Goal: Task Accomplishment & Management: Manage account settings

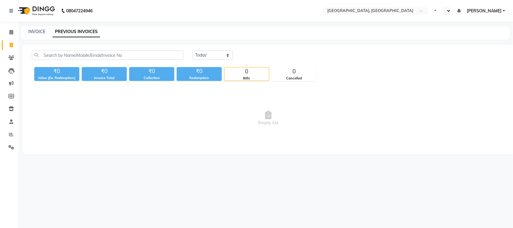
select select "en"
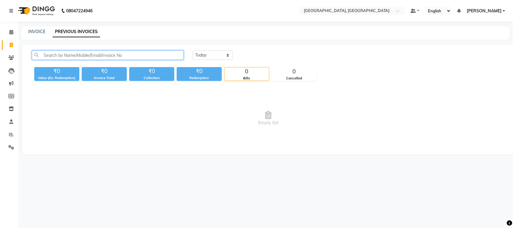
click at [80, 60] on input "text" at bounding box center [108, 54] width 152 height 9
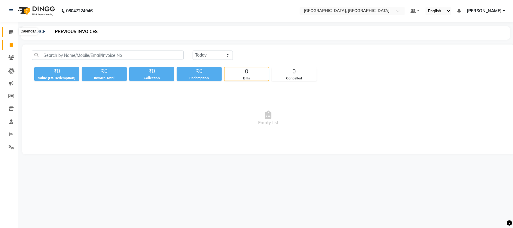
click at [11, 34] on icon at bounding box center [11, 32] width 4 height 5
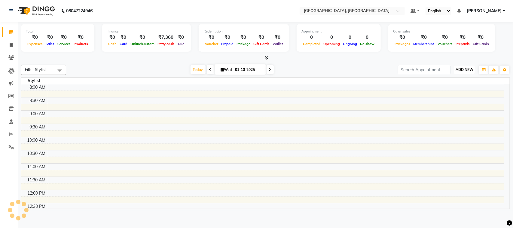
click at [459, 72] on span "ADD NEW" at bounding box center [464, 69] width 18 height 5
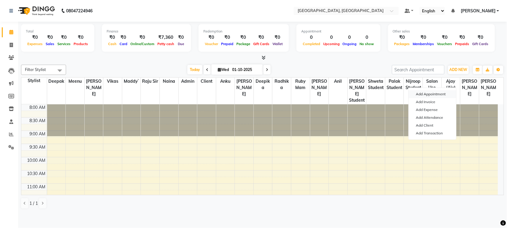
click at [449, 98] on button "Add Appointment" at bounding box center [432, 94] width 47 height 8
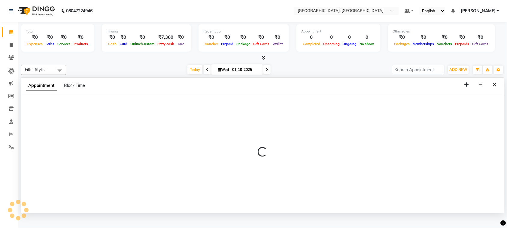
scroll to position [2, 0]
select select "tentative"
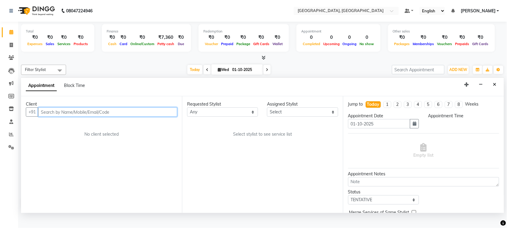
select select "540"
click at [53, 117] on input "text" at bounding box center [107, 111] width 139 height 9
click at [55, 117] on input "text" at bounding box center [107, 111] width 139 height 9
click at [53, 117] on input "text" at bounding box center [107, 111] width 139 height 9
click at [493, 86] on icon "Close" at bounding box center [494, 84] width 3 height 4
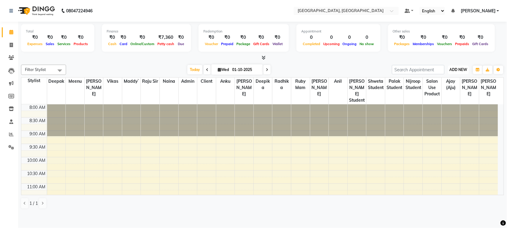
click at [460, 72] on span "ADD NEW" at bounding box center [459, 69] width 18 height 5
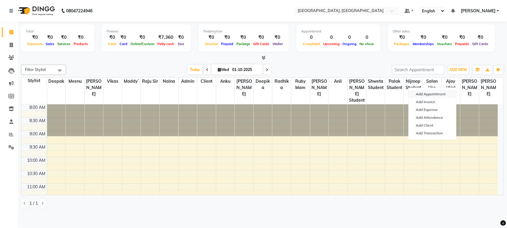
click at [434, 93] on button "Add Appointment" at bounding box center [432, 94] width 47 height 8
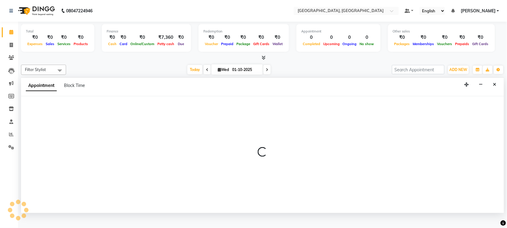
select select "tentative"
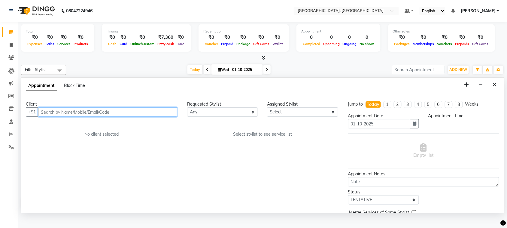
select select "540"
click at [83, 117] on input "text" at bounding box center [107, 111] width 139 height 9
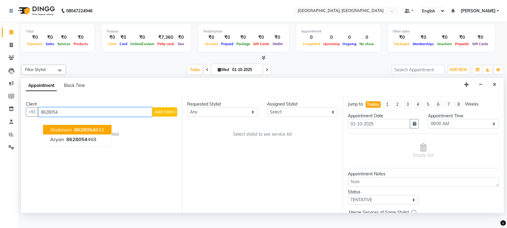
click at [104, 133] on ngb-highlight "8628054 842" at bounding box center [88, 130] width 31 height 6
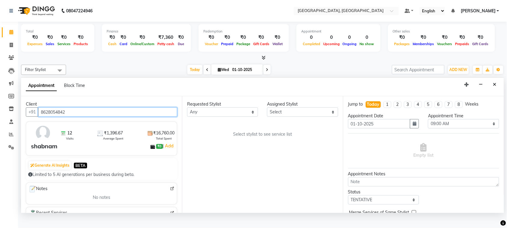
type input "8628054842"
click at [213, 117] on select "Any admin Ajay (Aju) [PERSON_NAME] Client Deepak [PERSON_NAME] [PERSON_NAME]` […" at bounding box center [222, 111] width 71 height 9
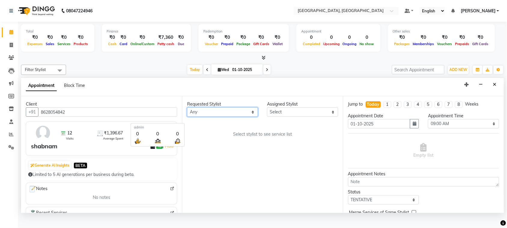
select select "24999"
click at [188, 117] on select "Any admin Ajay (Aju) [PERSON_NAME] Client Deepak [PERSON_NAME] [PERSON_NAME]` […" at bounding box center [222, 111] width 71 height 9
select select "24999"
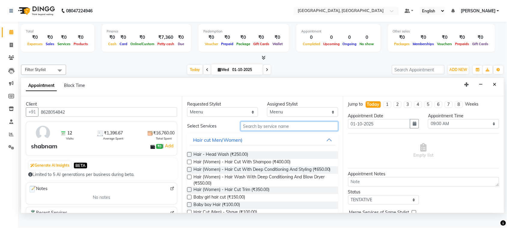
click at [267, 131] on input "text" at bounding box center [290, 125] width 98 height 9
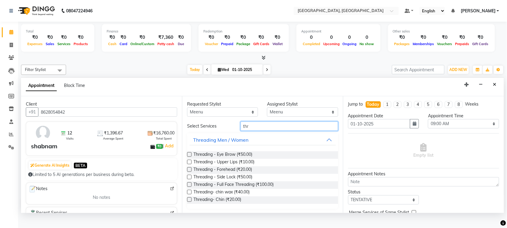
type input "thr"
click at [192, 156] on label at bounding box center [189, 154] width 5 height 5
click at [191, 157] on input "checkbox" at bounding box center [189, 155] width 4 height 4
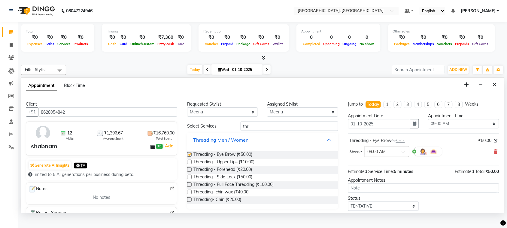
checkbox input "false"
click at [192, 164] on label at bounding box center [189, 161] width 5 height 5
click at [191, 164] on input "checkbox" at bounding box center [189, 162] width 4 height 4
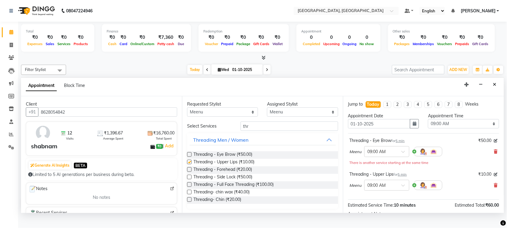
checkbox input "false"
click at [192, 171] on label at bounding box center [189, 169] width 5 height 5
click at [191, 172] on input "checkbox" at bounding box center [189, 170] width 4 height 4
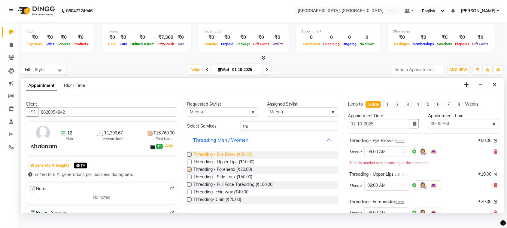
checkbox input "false"
click at [452, 128] on select "Select 09:00 AM 09:15 AM 09:30 AM 09:45 AM 10:00 AM 10:15 AM 10:30 AM 10:45 AM …" at bounding box center [463, 123] width 71 height 9
select select "810"
click at [428, 128] on select "Select 09:00 AM 09:15 AM 09:30 AM 09:45 AM 10:00 AM 10:15 AM 10:30 AM 10:45 AM …" at bounding box center [463, 123] width 71 height 9
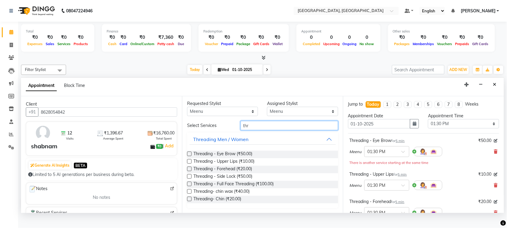
drag, startPoint x: 268, startPoint y: 122, endPoint x: 263, endPoint y: 111, distance: 12.1
click at [267, 122] on input "thr" at bounding box center [290, 125] width 98 height 9
click at [217, 117] on select "Any admin Ajay (Aju) [PERSON_NAME] Client Deepak [PERSON_NAME] [PERSON_NAME]` […" at bounding box center [222, 111] width 71 height 9
select select "88918"
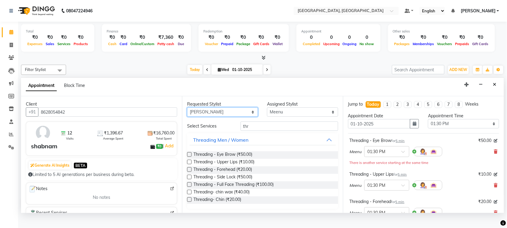
click at [188, 117] on select "Any admin Ajay (Aju) [PERSON_NAME] Client Deepak [PERSON_NAME] [PERSON_NAME]` […" at bounding box center [222, 111] width 71 height 9
select select "88918"
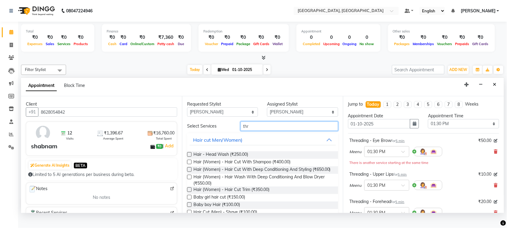
click at [284, 131] on input "thr" at bounding box center [290, 125] width 98 height 9
type input "t"
click at [267, 131] on input "text" at bounding box center [290, 125] width 98 height 9
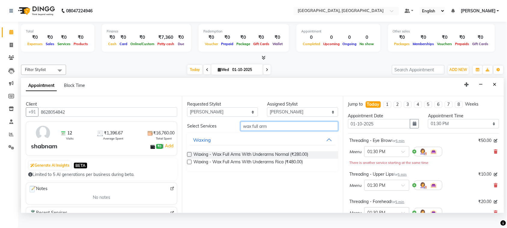
type input "wax full arm"
click at [191, 164] on label at bounding box center [189, 161] width 5 height 5
click at [191, 164] on input "checkbox" at bounding box center [189, 162] width 4 height 4
checkbox input "false"
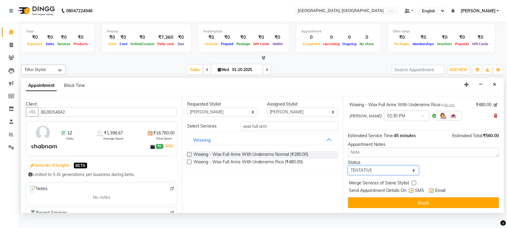
click at [382, 170] on select "Select TENTATIVE CONFIRM CHECK-IN UPCOMING" at bounding box center [383, 169] width 71 height 9
select select "check-in"
click at [349, 165] on select "Select TENTATIVE CONFIRM CHECK-IN UPCOMING" at bounding box center [383, 169] width 71 height 9
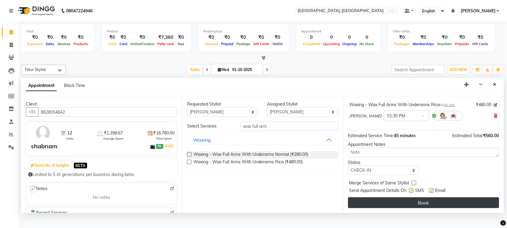
click at [415, 206] on button "Book" at bounding box center [423, 202] width 151 height 11
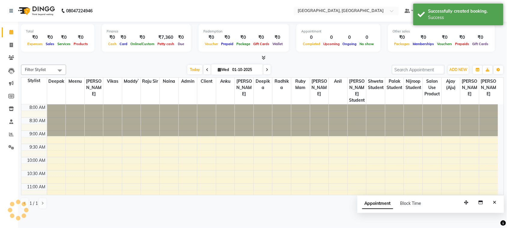
scroll to position [0, 0]
click at [457, 72] on span "ADD NEW" at bounding box center [459, 69] width 18 height 5
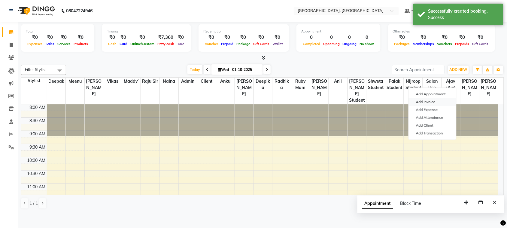
click at [436, 106] on link "Add Invoice" at bounding box center [432, 102] width 47 height 8
select select "service"
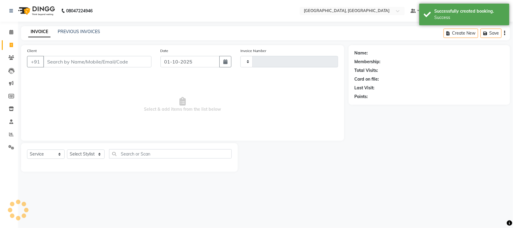
type input "3761"
select select "4462"
click at [93, 67] on input "Client" at bounding box center [97, 61] width 108 height 11
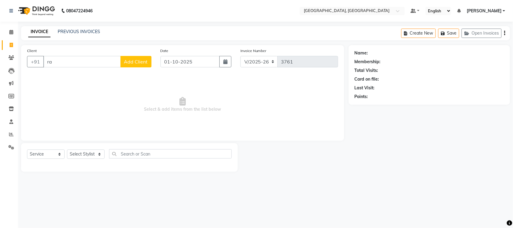
type input "r"
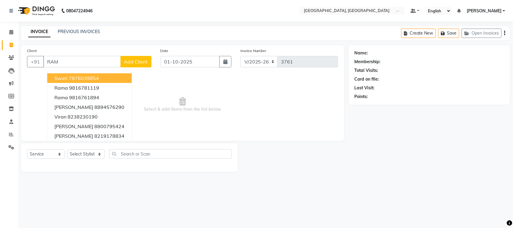
click at [81, 67] on input "RAM" at bounding box center [81, 61] width 77 height 11
type input "R"
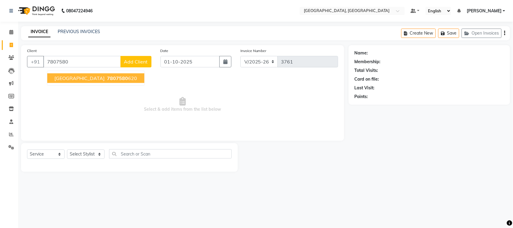
click at [123, 81] on span "7807580" at bounding box center [117, 78] width 21 height 6
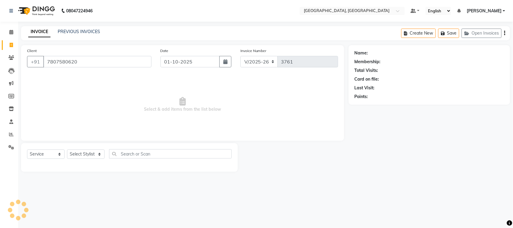
type input "7807580620"
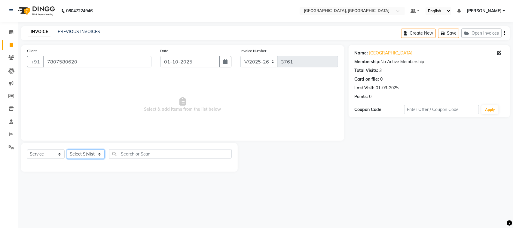
click at [76, 159] on select "Select Stylist admin Ajay (Aju) [PERSON_NAME] Client Deepak [PERSON_NAME] [PERS…" at bounding box center [86, 153] width 38 height 9
select select "26376"
click at [69, 159] on select "Select Stylist admin Ajay (Aju) [PERSON_NAME] Client Deepak [PERSON_NAME] [PERS…" at bounding box center [86, 153] width 38 height 9
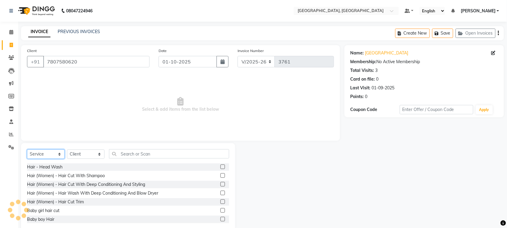
click at [44, 159] on select "Select Service Product Membership Package Voucher Prepaid Gift Card" at bounding box center [46, 153] width 38 height 9
select select "product"
click at [29, 159] on select "Select Service Product Membership Package Voucher Prepaid Gift Card" at bounding box center [46, 153] width 38 height 9
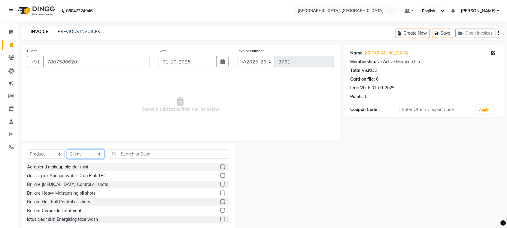
click at [74, 159] on select "Select Stylist admin Ajay (Aju) [PERSON_NAME] Client Deepak [PERSON_NAME] [PERS…" at bounding box center [86, 153] width 38 height 9
click at [174, 158] on input "text" at bounding box center [169, 153] width 120 height 9
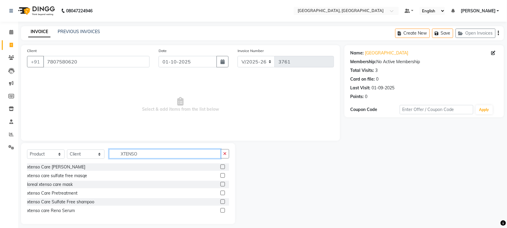
type input "XTENSO"
click at [220, 177] on label at bounding box center [222, 175] width 5 height 5
click at [220, 177] on input "checkbox" at bounding box center [222, 176] width 4 height 4
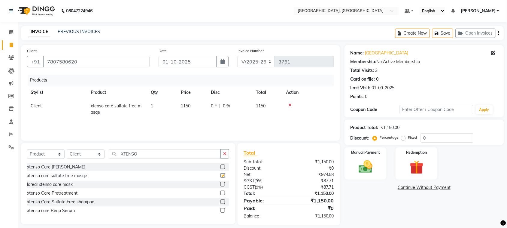
checkbox input "false"
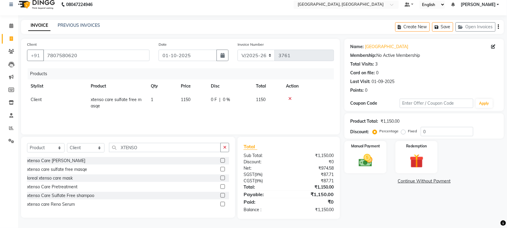
click at [220, 193] on label at bounding box center [222, 195] width 5 height 5
click at [220, 193] on input "checkbox" at bounding box center [222, 195] width 4 height 4
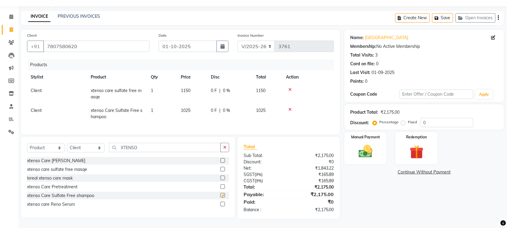
checkbox input "false"
click at [201, 84] on td "1150" at bounding box center [192, 94] width 30 height 20
select select "26376"
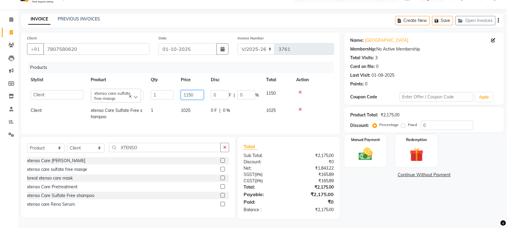
click at [201, 90] on input "1150" at bounding box center [192, 94] width 23 height 9
type input "1175"
drag, startPoint x: 205, startPoint y: 117, endPoint x: 206, endPoint y: 113, distance: 4.6
click at [206, 114] on td "1025" at bounding box center [192, 114] width 30 height 20
select select "26376"
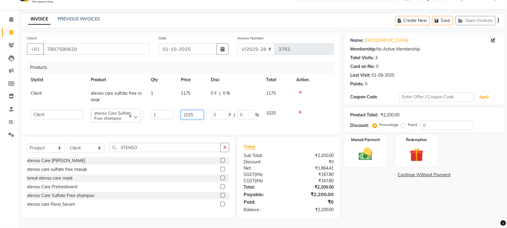
click at [199, 110] on input "1025" at bounding box center [192, 114] width 23 height 9
type input "1"
type input "1290"
click at [201, 86] on td "1175" at bounding box center [192, 96] width 30 height 20
select select "26376"
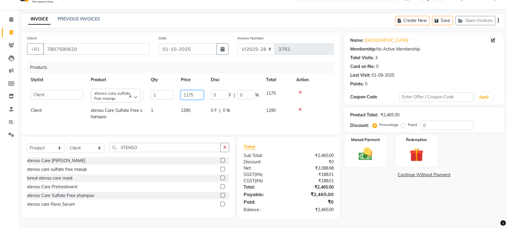
click at [201, 90] on input "1175" at bounding box center [192, 94] width 23 height 9
type input "1"
type input "1290"
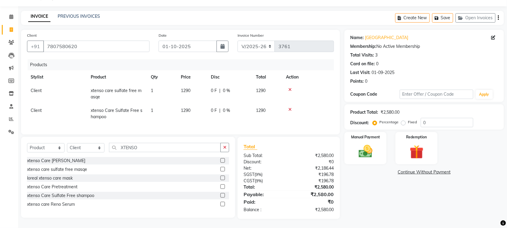
click at [190, 111] on td "1290" at bounding box center [192, 114] width 30 height 20
select select "26376"
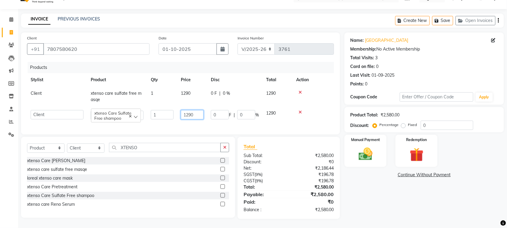
click at [201, 110] on input "1290" at bounding box center [192, 114] width 23 height 9
type input "1"
type input "1175"
click at [188, 152] on input "XTENSO" at bounding box center [165, 147] width 112 height 9
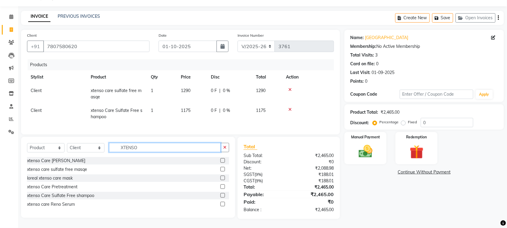
click at [167, 152] on input "XTENSO" at bounding box center [165, 147] width 112 height 9
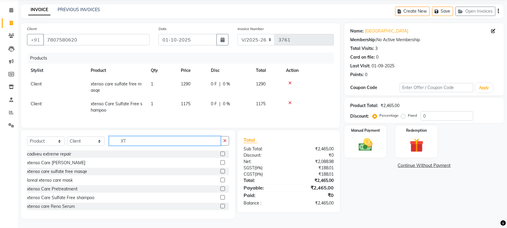
type input "X"
type input "A"
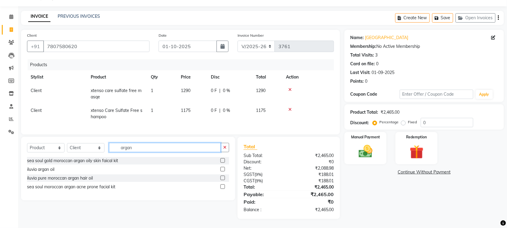
type input "argan"
click at [220, 171] on label at bounding box center [222, 169] width 5 height 5
click at [220, 171] on input "checkbox" at bounding box center [222, 169] width 4 height 4
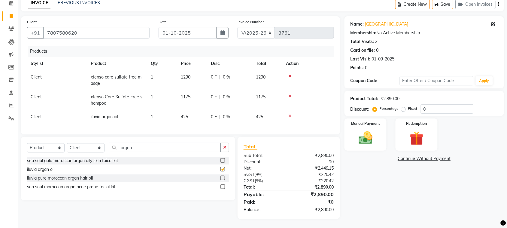
checkbox input "false"
click at [362, 129] on img at bounding box center [365, 137] width 23 height 17
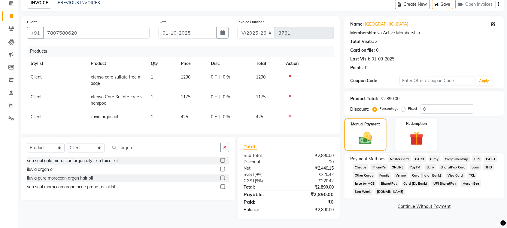
click at [472, 155] on span "UPI" at bounding box center [476, 158] width 9 height 7
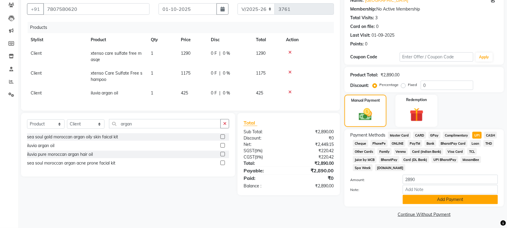
scroll to position [130, 0]
click at [450, 195] on button "Add Payment" at bounding box center [450, 199] width 95 height 9
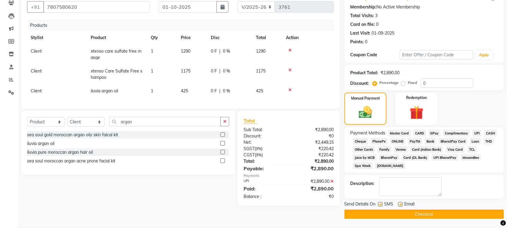
click at [457, 213] on button "Checkout" at bounding box center [423, 213] width 159 height 9
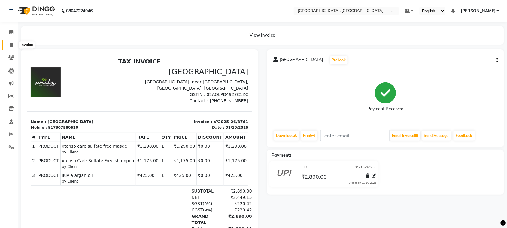
click at [10, 47] on icon at bounding box center [11, 45] width 3 height 5
select select "service"
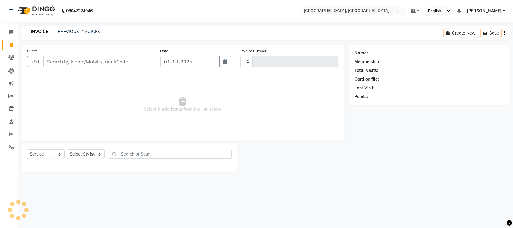
type input "3762"
select select "4462"
click at [79, 67] on input "Client" at bounding box center [97, 61] width 108 height 11
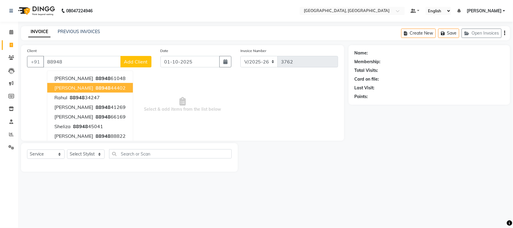
click at [67, 91] on span "[PERSON_NAME]" at bounding box center [73, 88] width 39 height 6
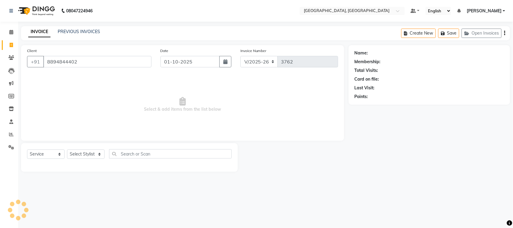
type input "8894844402"
select select "1: Object"
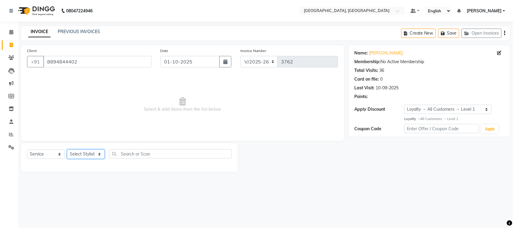
click at [90, 159] on select "Select Stylist admin Ajay (Aju) [PERSON_NAME] Client Deepak [PERSON_NAME] [PERS…" at bounding box center [86, 153] width 38 height 9
select select "24999"
click at [69, 159] on select "Select Stylist admin Ajay (Aju) [PERSON_NAME] Client Deepak [PERSON_NAME] [PERS…" at bounding box center [86, 153] width 38 height 9
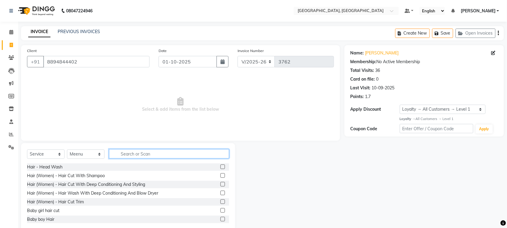
click at [152, 158] on input "text" at bounding box center [169, 153] width 120 height 9
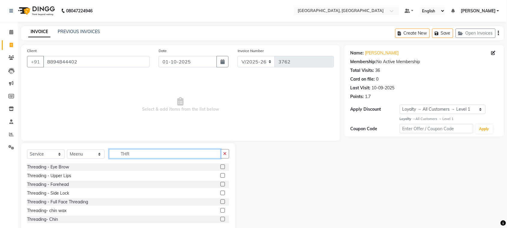
type input "THR"
click at [220, 169] on label at bounding box center [222, 166] width 5 height 5
click at [220, 169] on input "checkbox" at bounding box center [222, 167] width 4 height 4
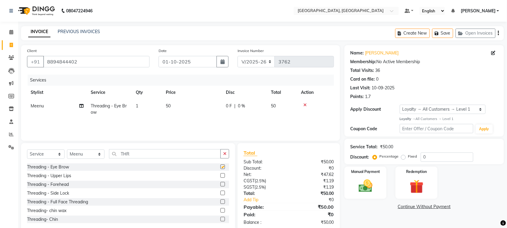
checkbox input "false"
click at [220, 177] on label at bounding box center [222, 175] width 5 height 5
click at [220, 177] on input "checkbox" at bounding box center [222, 176] width 4 height 4
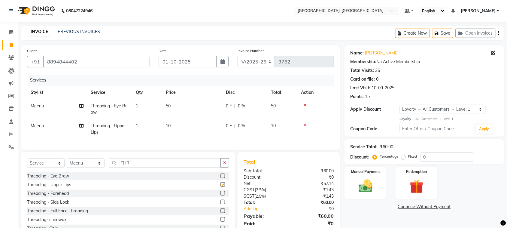
checkbox input "false"
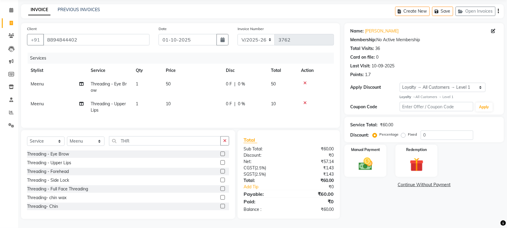
click at [220, 169] on label at bounding box center [222, 171] width 5 height 5
click at [220, 169] on input "checkbox" at bounding box center [222, 171] width 4 height 4
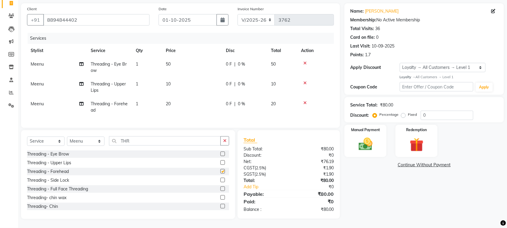
checkbox input "false"
click at [364, 136] on img at bounding box center [365, 144] width 23 height 17
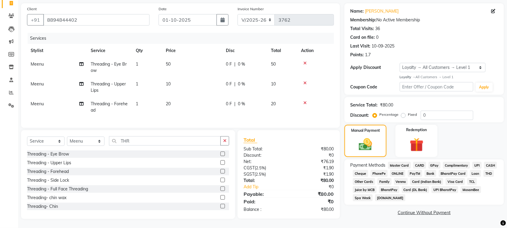
click at [484, 165] on span "CASH" at bounding box center [490, 165] width 13 height 7
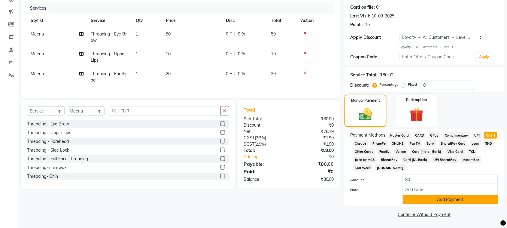
scroll to position [155, 0]
click at [451, 195] on button "Add Payment" at bounding box center [450, 199] width 95 height 9
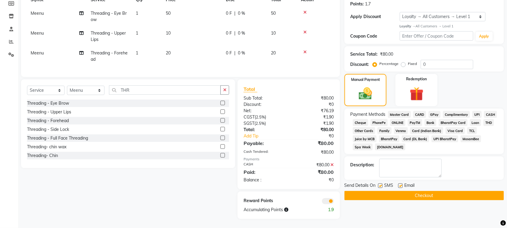
click at [465, 200] on button "Checkout" at bounding box center [423, 195] width 159 height 9
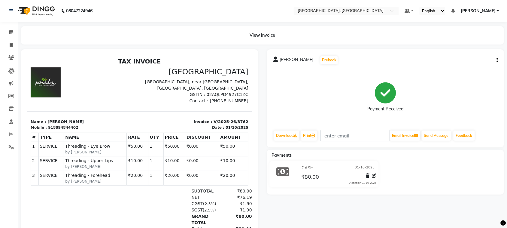
click at [168, 56] on div at bounding box center [139, 191] width 237 height 284
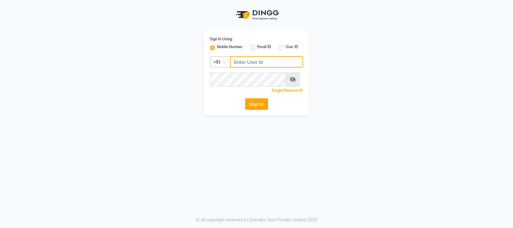
type input "9218055915"
click at [254, 110] on button "Sign In" at bounding box center [256, 103] width 23 height 11
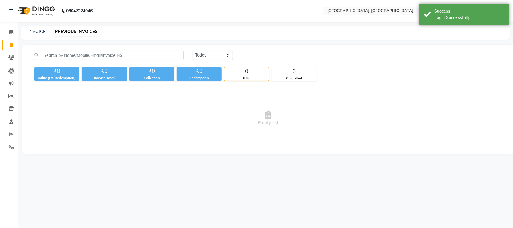
select select "en"
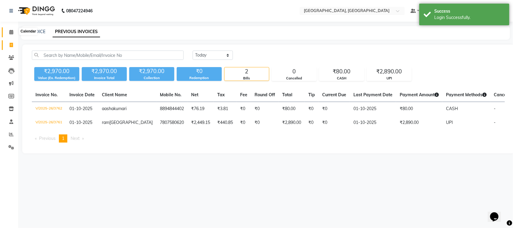
click at [11, 33] on icon at bounding box center [11, 32] width 4 height 5
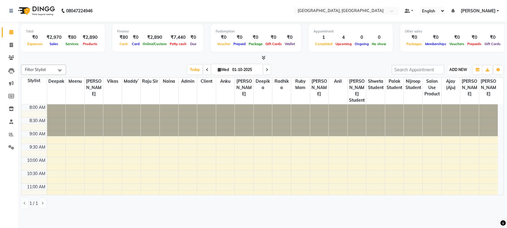
click at [463, 72] on span "ADD NEW" at bounding box center [459, 69] width 18 height 5
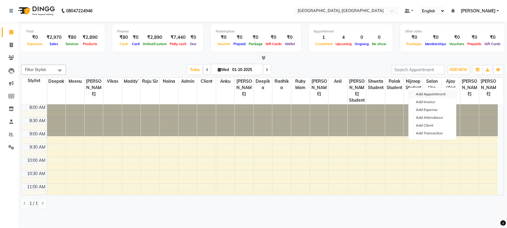
click at [440, 97] on button "Add Appointment" at bounding box center [432, 94] width 47 height 8
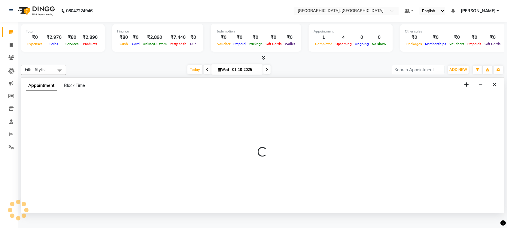
scroll to position [2, 0]
select select "540"
select select "tentative"
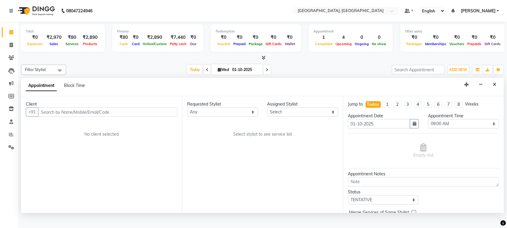
click at [153, 117] on input "text" at bounding box center [107, 111] width 139 height 9
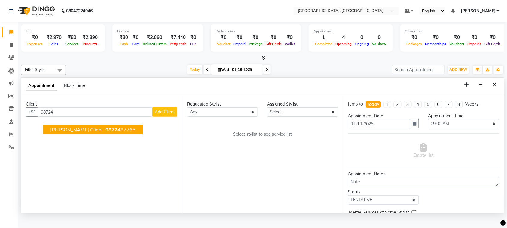
click at [103, 133] on span "sukhveer aju client" at bounding box center [76, 130] width 53 height 6
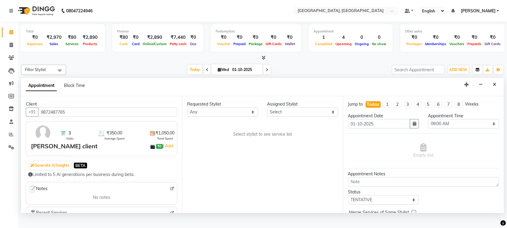
type input "9872487765"
click at [241, 117] on select "Any admin Ajay (Aju) [PERSON_NAME] Client Deepak [PERSON_NAME] [PERSON_NAME]` […" at bounding box center [222, 111] width 71 height 9
select select "88213"
click at [188, 117] on select "Any admin Ajay (Aju) [PERSON_NAME] Client Deepak [PERSON_NAME] [PERSON_NAME]` […" at bounding box center [222, 111] width 71 height 9
select select "88213"
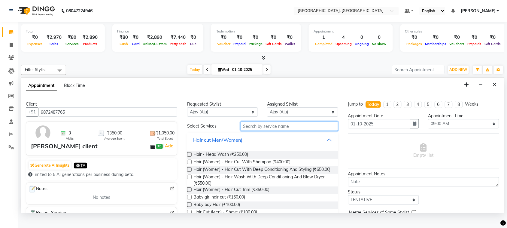
click at [257, 131] on input "text" at bounding box center [290, 125] width 98 height 9
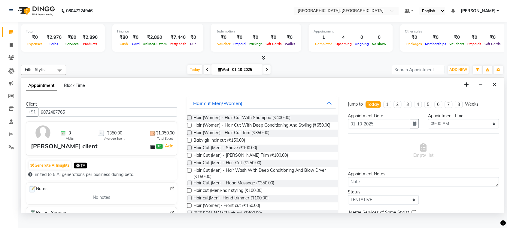
scroll to position [38, 0]
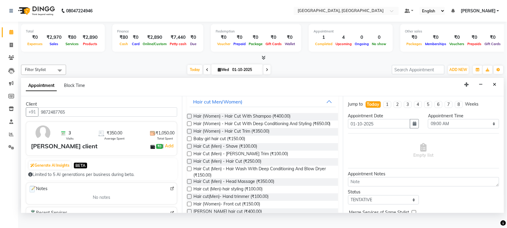
type input "hair cut"
click at [191, 163] on label at bounding box center [189, 161] width 5 height 5
click at [191, 164] on input "checkbox" at bounding box center [189, 162] width 4 height 4
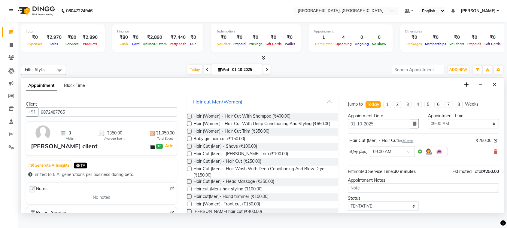
checkbox input "false"
click at [192, 156] on label at bounding box center [189, 153] width 5 height 5
click at [191, 156] on input "checkbox" at bounding box center [189, 154] width 4 height 4
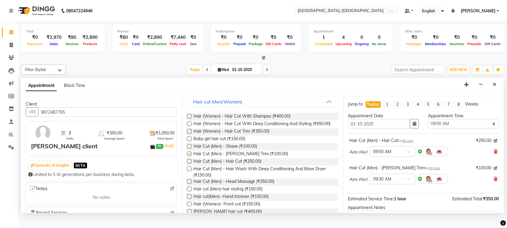
checkbox input "false"
click at [449, 128] on select "Select 09:00 AM 09:15 AM 09:30 AM 09:45 AM 10:00 AM 10:15 AM 10:30 AM 10:45 AM …" at bounding box center [463, 123] width 71 height 9
select select "855"
click at [428, 128] on select "Select 09:00 AM 09:15 AM 09:30 AM 09:45 AM 10:00 AM 10:15 AM 10:30 AM 10:45 AM …" at bounding box center [463, 123] width 71 height 9
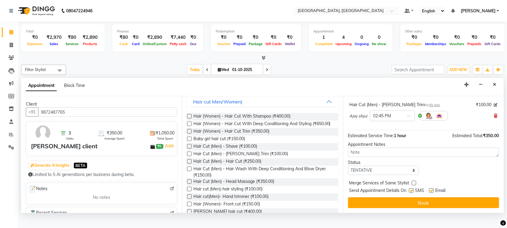
scroll to position [116, 0]
click at [399, 169] on select "Select TENTATIVE CONFIRM CHECK-IN UPCOMING" at bounding box center [383, 169] width 71 height 9
select select "check-in"
click at [349, 165] on select "Select TENTATIVE CONFIRM CHECK-IN UPCOMING" at bounding box center [383, 169] width 71 height 9
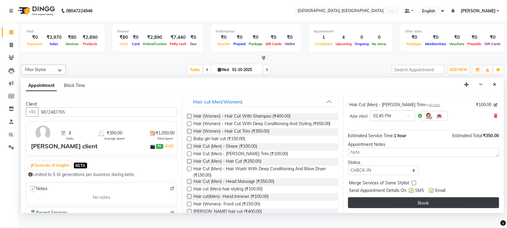
click at [422, 208] on button "Book" at bounding box center [423, 202] width 151 height 11
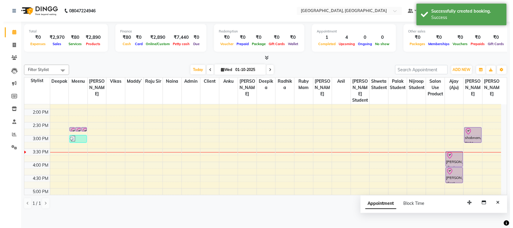
scroll to position [158, 0]
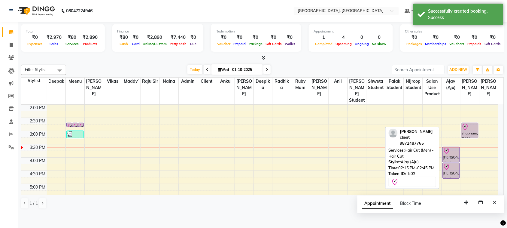
click at [453, 162] on div "sukhveer aju client, TK03, 02:15 PM-02:45 PM, Hair Cut (Men) - Hair Cut" at bounding box center [451, 154] width 17 height 15
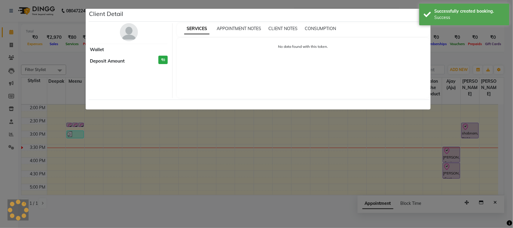
select select "8"
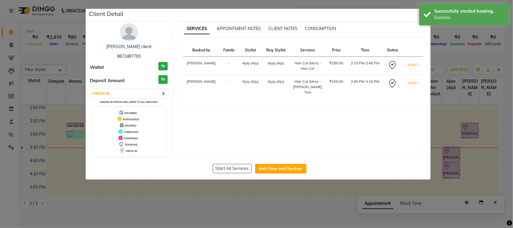
click at [471, 153] on ngb-modal-window "Client Detail sukhveer aju client 9872487765 Wallet ₹0 Deposit Amount ₹0 Select…" at bounding box center [256, 114] width 513 height 228
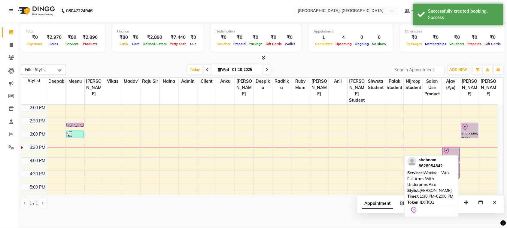
click at [471, 138] on div "shabnam, TK01, 01:30 PM-02:00 PM, Waxing - Wax Full Arms With Underarms Rica" at bounding box center [469, 130] width 17 height 15
select select "8"
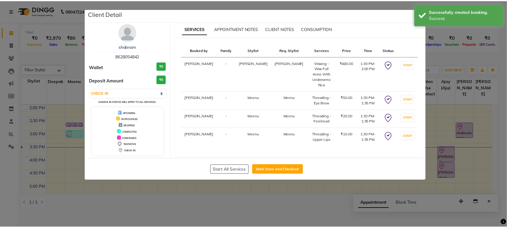
scroll to position [72, 0]
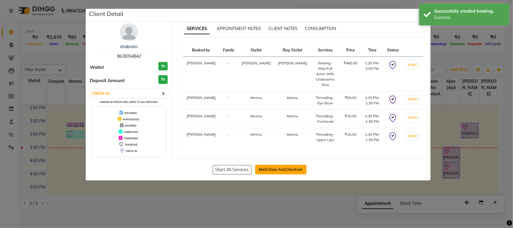
click at [297, 174] on button "Mark Done And Checkout" at bounding box center [280, 170] width 51 height 10
select select "service"
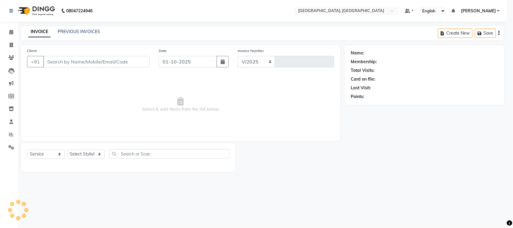
select select "4462"
type input "3763"
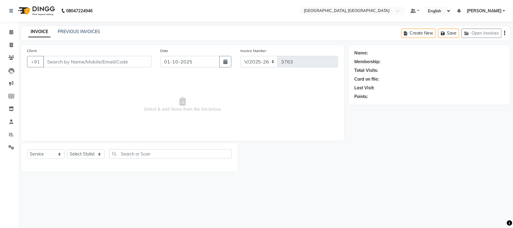
type input "8628054842"
select select "88918"
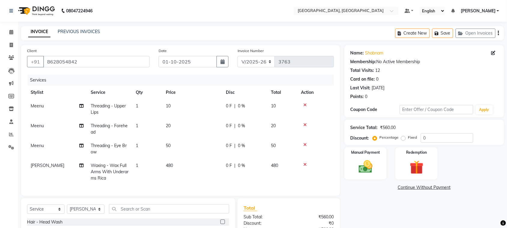
scroll to position [137, 0]
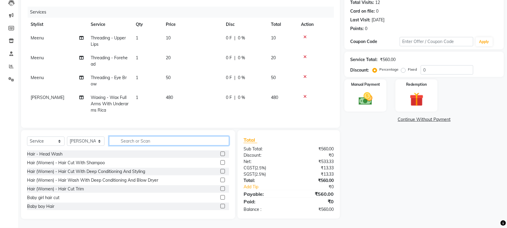
click at [147, 136] on input "text" at bounding box center [169, 140] width 120 height 9
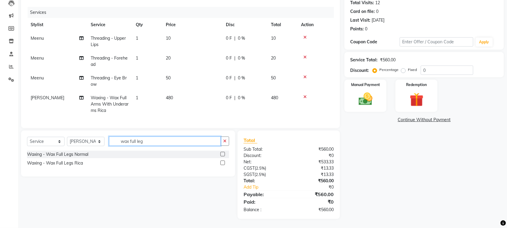
type input "wax full leg"
click at [221, 160] on label at bounding box center [222, 162] width 5 height 5
click at [221, 161] on input "checkbox" at bounding box center [222, 163] width 4 height 4
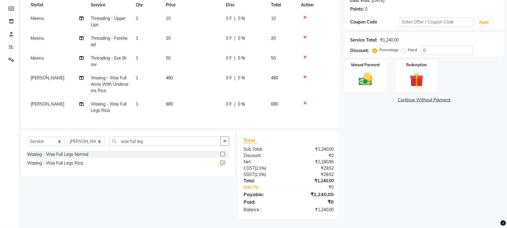
checkbox input "false"
click at [80, 76] on icon at bounding box center [81, 78] width 4 height 4
select select "88918"
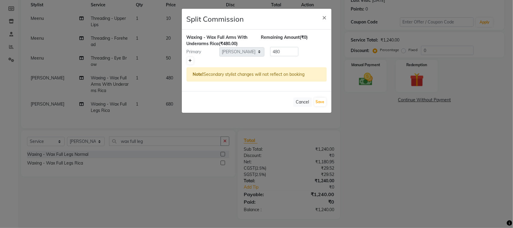
click at [192, 62] on icon at bounding box center [190, 61] width 3 height 4
type input "240"
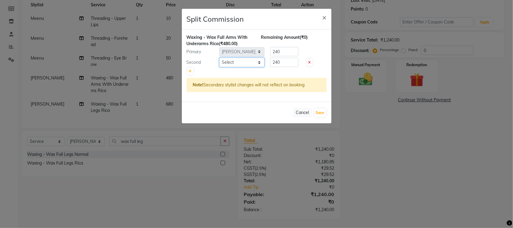
drag, startPoint x: 233, startPoint y: 83, endPoint x: 239, endPoint y: 85, distance: 6.4
click at [233, 67] on select "Select admin Ajay (Aju) anil anku Client Deepak deepika HEENA kawaljit Maddy` M…" at bounding box center [241, 62] width 45 height 9
select select "58228"
click at [220, 67] on select "Select admin Ajay (Aju) anil anku Client Deepak deepika HEENA kawaljit Maddy` M…" at bounding box center [241, 62] width 45 height 9
click at [320, 117] on button "Save" at bounding box center [320, 112] width 12 height 8
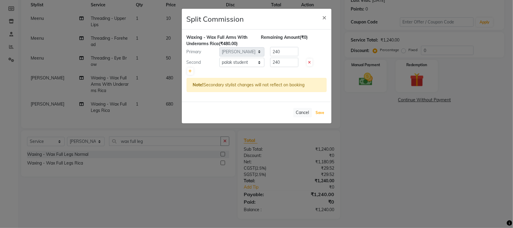
select select "Select"
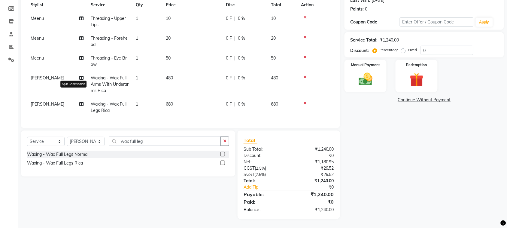
click at [82, 102] on icon at bounding box center [81, 104] width 4 height 4
select select "88918"
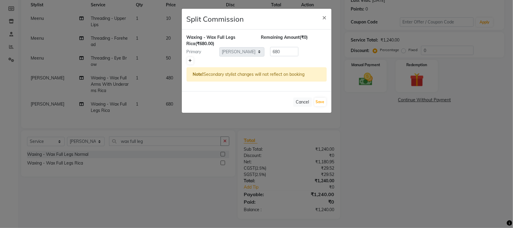
click at [191, 62] on icon at bounding box center [190, 61] width 3 height 4
type input "340"
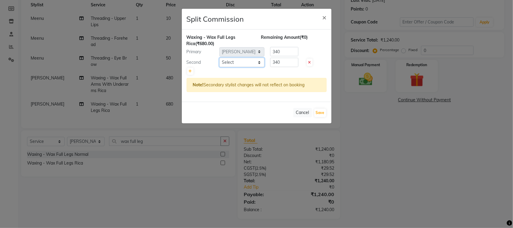
drag, startPoint x: 227, startPoint y: 75, endPoint x: 239, endPoint y: 78, distance: 13.0
click at [236, 67] on select "Select admin Ajay (Aju) anil anku Client Deepak deepika HEENA kawaljit Maddy` M…" at bounding box center [241, 62] width 45 height 9
select select "58228"
click at [220, 67] on select "Select admin Ajay (Aju) anil anku Client Deepak deepika HEENA kawaljit Maddy` M…" at bounding box center [241, 62] width 45 height 9
click at [316, 117] on button "Save" at bounding box center [320, 112] width 12 height 8
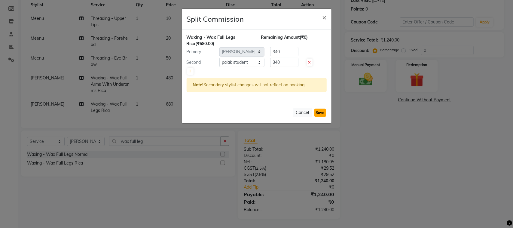
select select "Select"
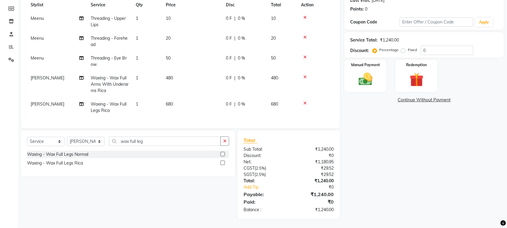
scroll to position [137, 0]
click at [367, 74] on img at bounding box center [365, 79] width 23 height 17
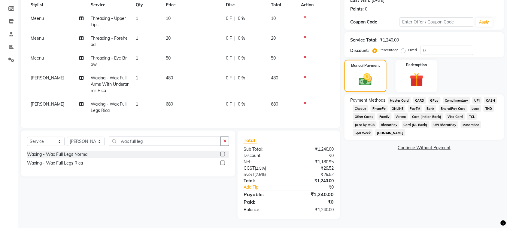
click at [472, 102] on span "UPI" at bounding box center [476, 100] width 9 height 7
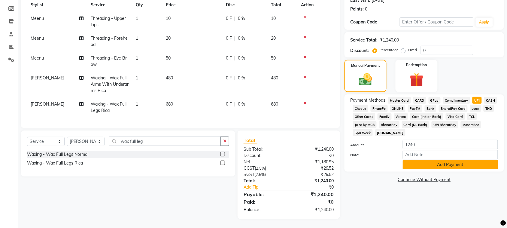
click at [453, 169] on button "Add Payment" at bounding box center [450, 164] width 95 height 9
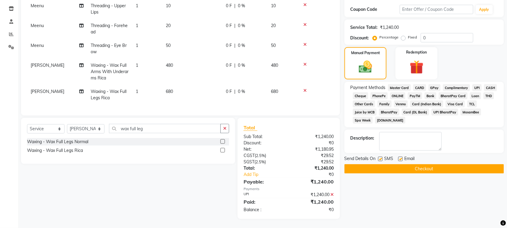
click at [451, 173] on button "Checkout" at bounding box center [423, 168] width 159 height 9
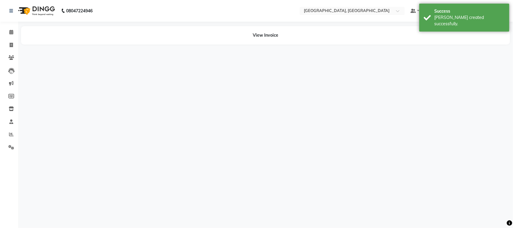
select select "24999"
select select "88918"
select select "58228"
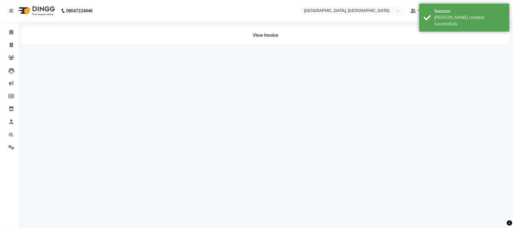
select select "88918"
select select "58228"
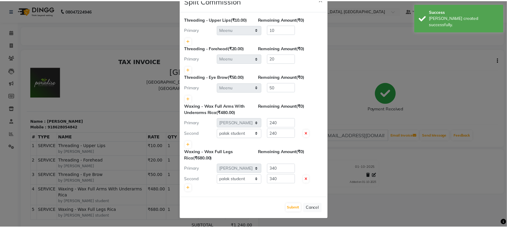
scroll to position [107, 0]
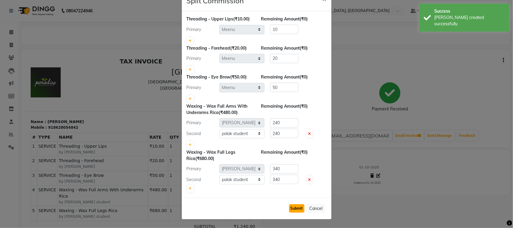
click at [289, 204] on button "Submit" at bounding box center [296, 208] width 15 height 8
